Goal: Find contact information: Find contact information

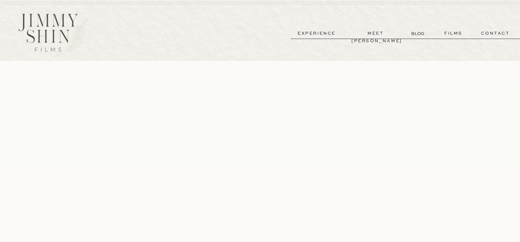
click at [496, 34] on p "contact" at bounding box center [494, 34] width 47 height 8
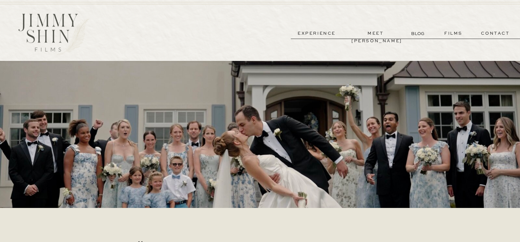
click at [495, 34] on p "contact" at bounding box center [494, 34] width 47 height 8
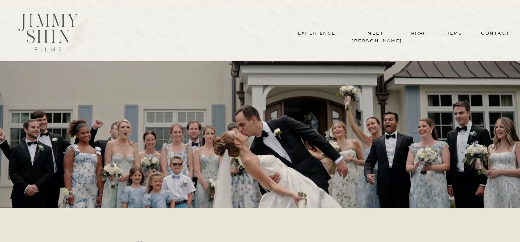
click at [495, 34] on p "contact" at bounding box center [494, 34] width 47 height 8
click at [492, 33] on p "contact" at bounding box center [494, 34] width 47 height 8
click at [486, 33] on p "contact" at bounding box center [494, 34] width 47 height 8
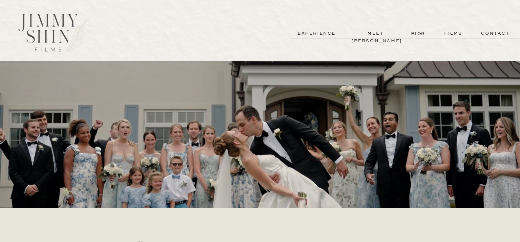
click at [486, 33] on p "contact" at bounding box center [494, 34] width 47 height 8
